Goal: Information Seeking & Learning: Learn about a topic

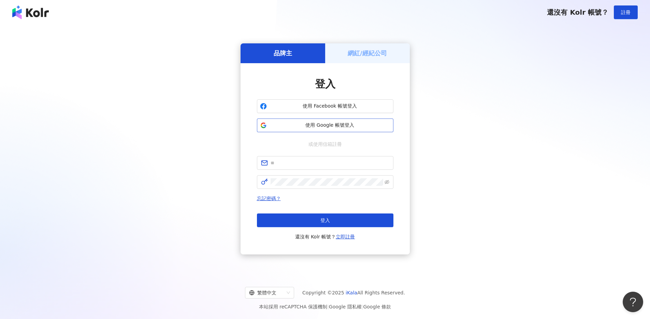
click at [327, 127] on span "使用 Google 帳號登入" at bounding box center [329, 125] width 121 height 7
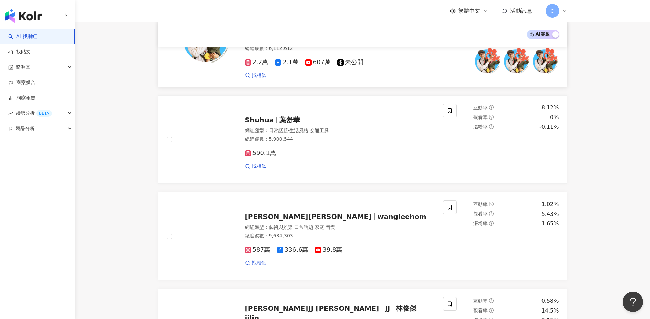
scroll to position [916, 0]
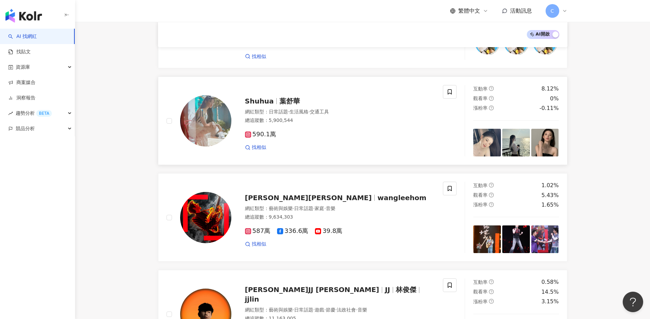
click at [272, 108] on div "網紅類型 ： 日常話題 · 生活風格 · 交通工具" at bounding box center [340, 111] width 190 height 7
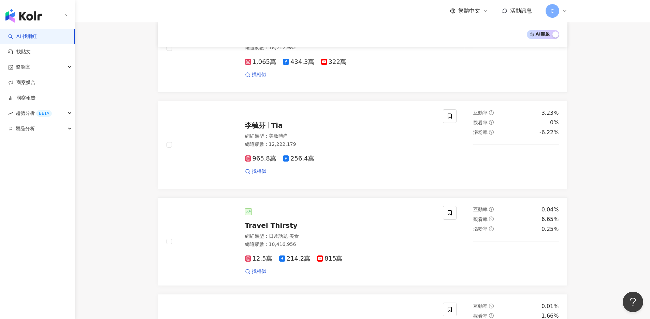
scroll to position [0, 0]
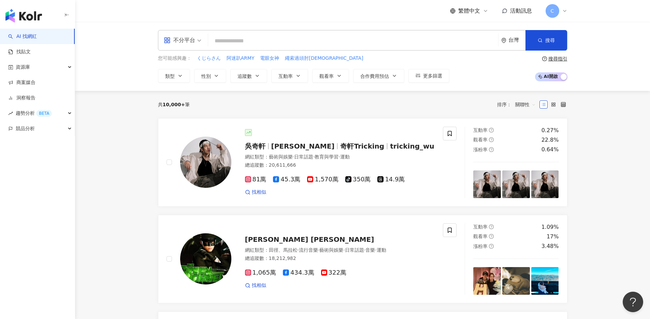
click at [223, 46] on input "search" at bounding box center [353, 40] width 284 height 13
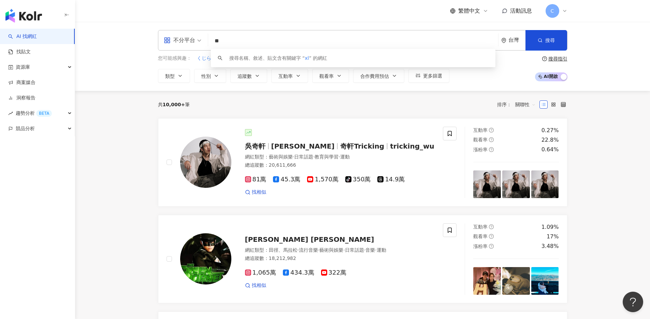
type input "*"
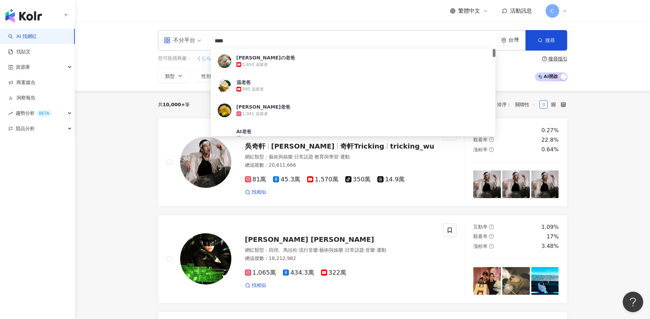
type input "****"
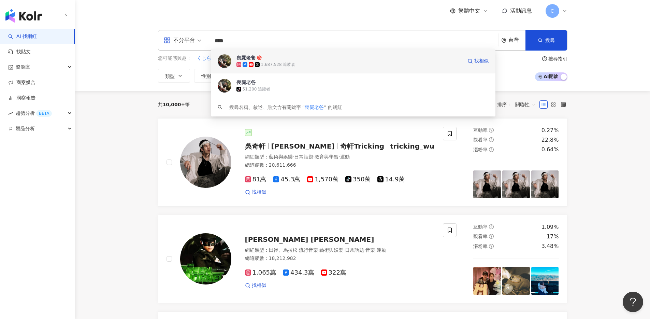
click at [272, 60] on span "喪屍老爸" at bounding box center [349, 57] width 226 height 7
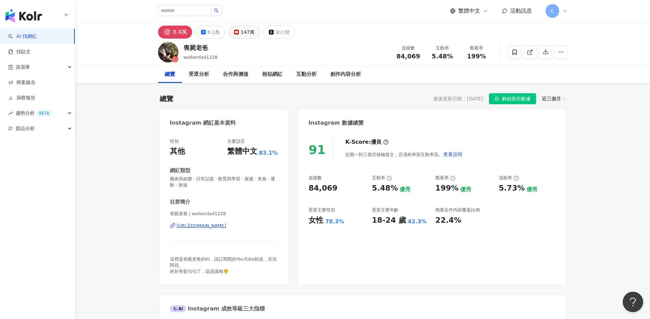
click at [240, 33] on div "147萬" at bounding box center [247, 32] width 14 height 10
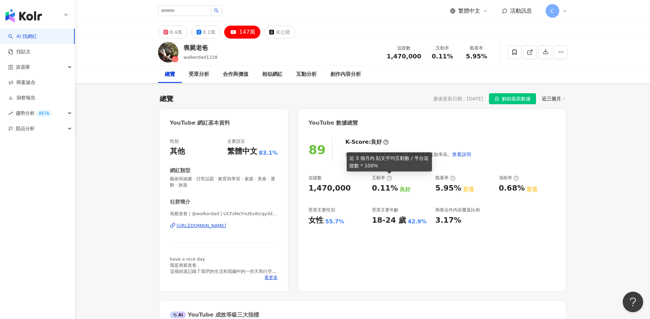
click at [389, 179] on icon at bounding box center [389, 178] width 1 height 2
click at [173, 33] on div "8.4萬" at bounding box center [176, 32] width 12 height 10
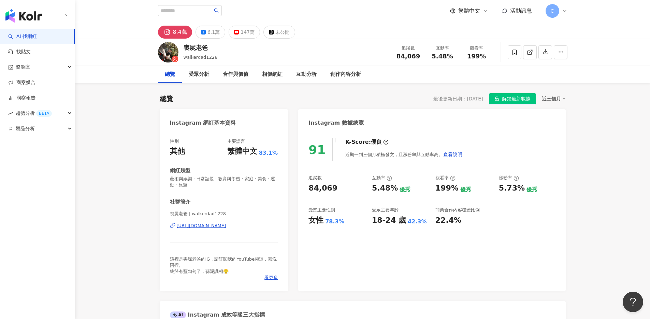
click at [389, 178] on icon at bounding box center [388, 177] width 5 height 5
